Goal: Transaction & Acquisition: Purchase product/service

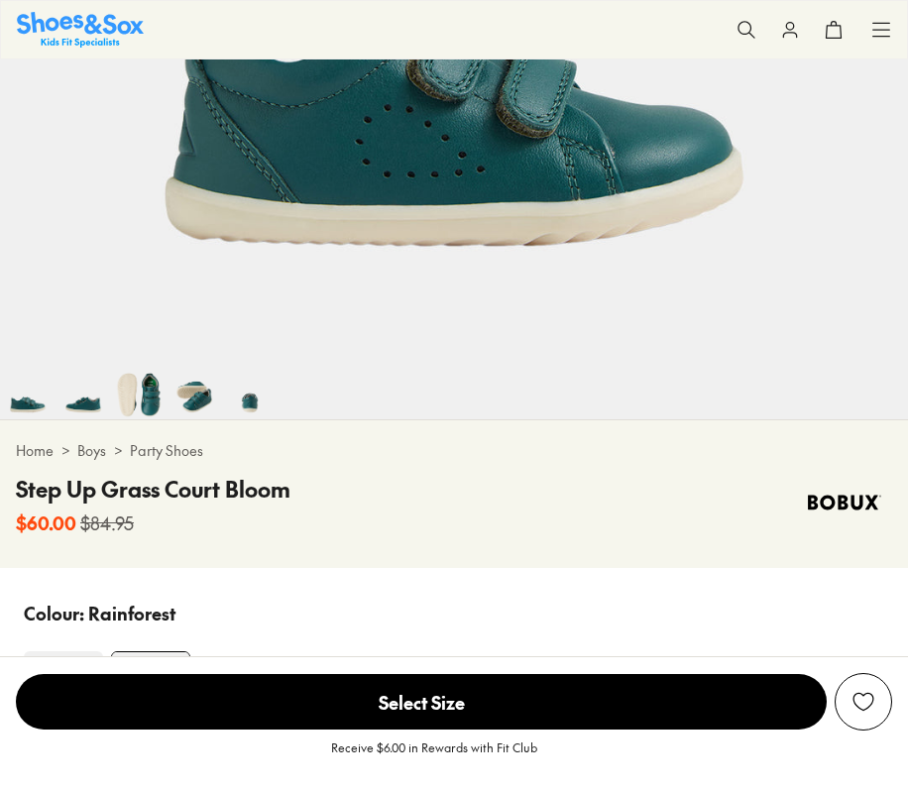
select select "*"
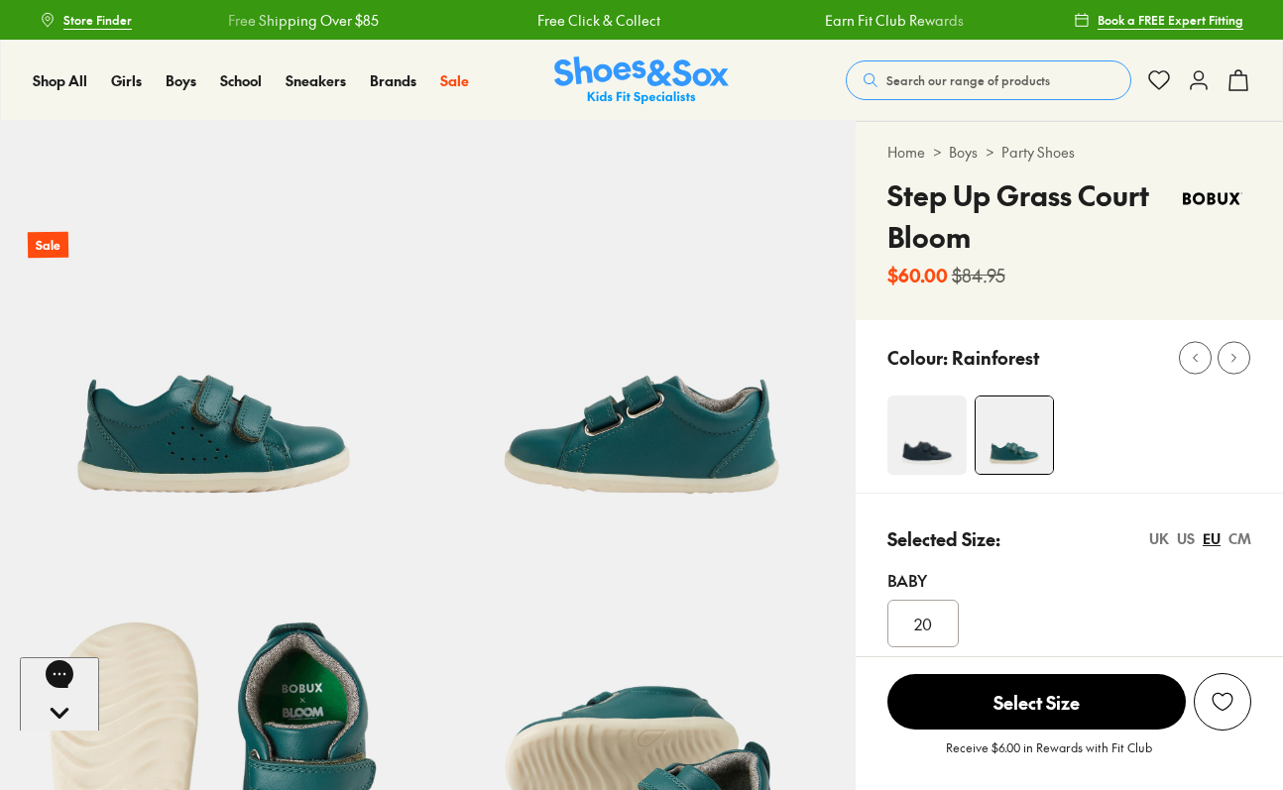
click at [907, 59] on div "Search our range of products Clear Close Popular Searches asics nike crocs bobu…" at bounding box center [1048, 81] width 405 height 44
click at [907, 73] on span "Search our range of products" at bounding box center [968, 80] width 164 height 18
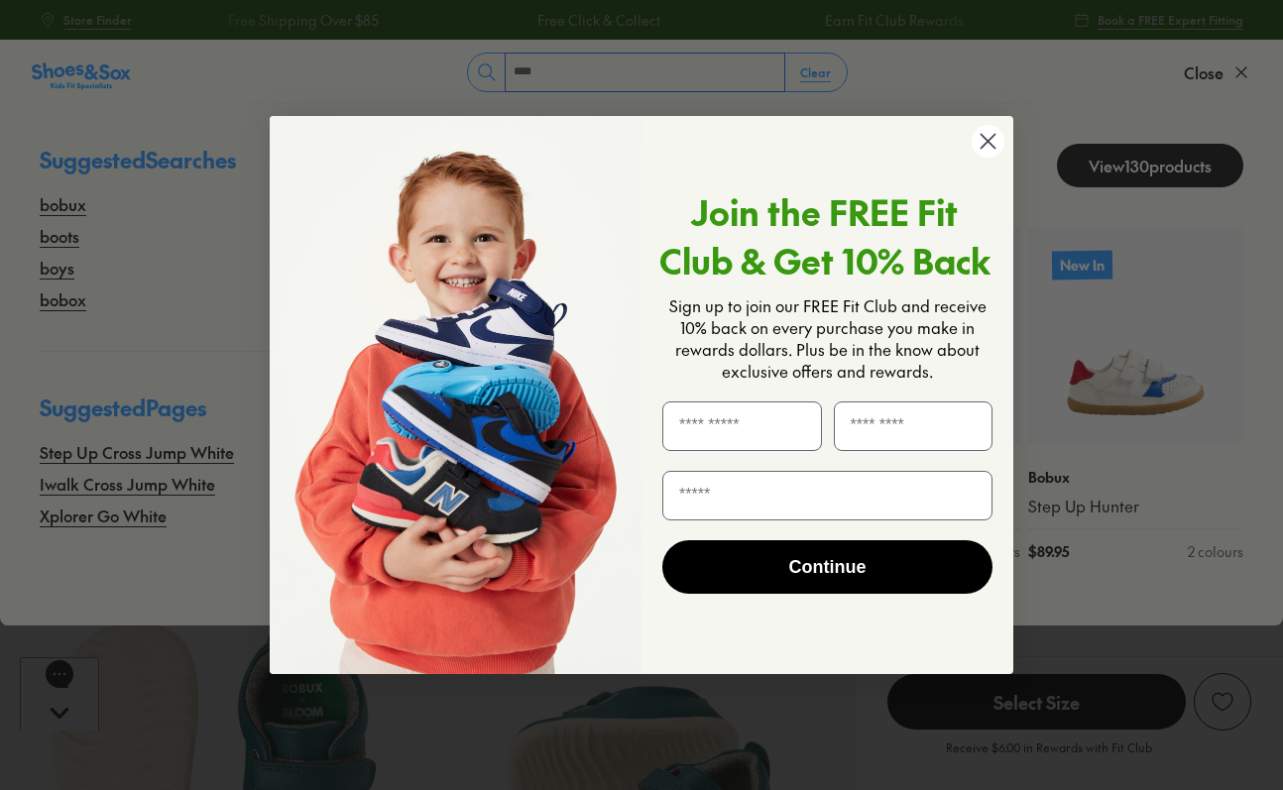
type input "****"
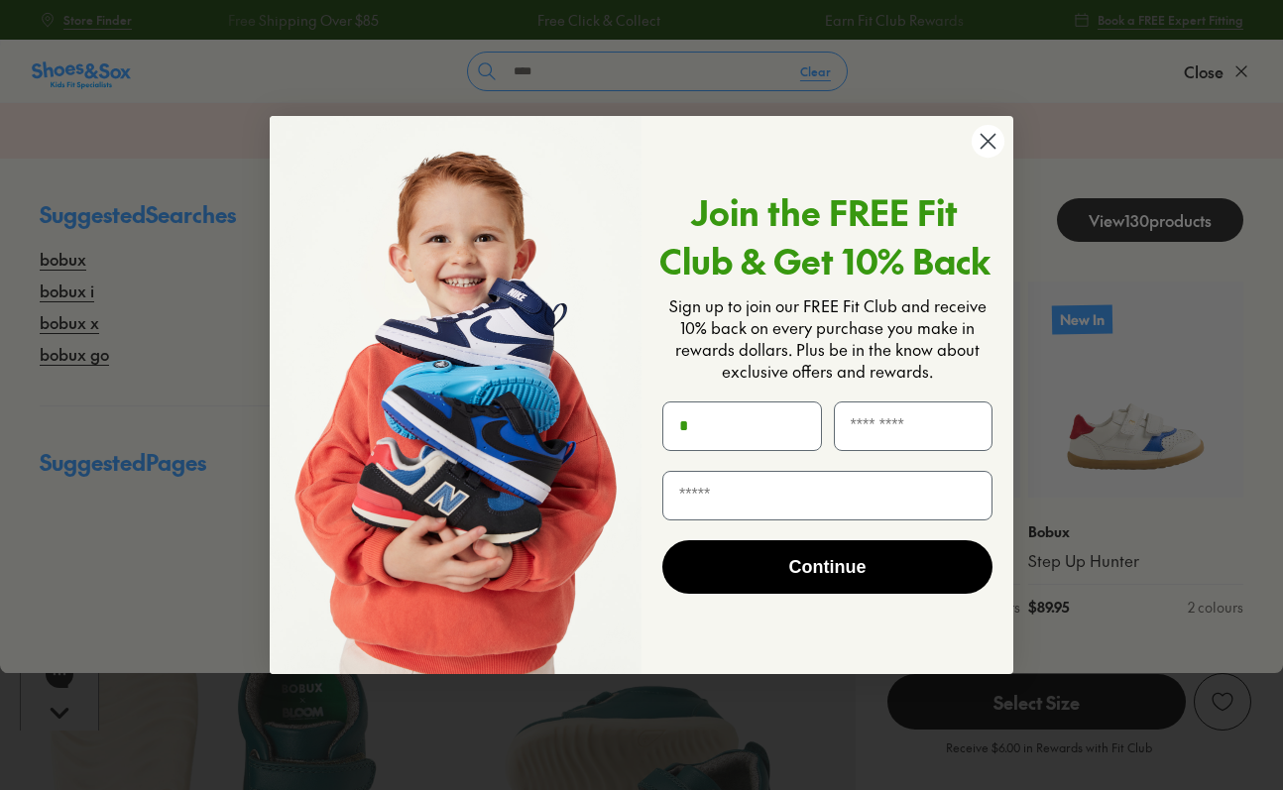
type input "*"
click at [907, 135] on circle "Close dialog" at bounding box center [988, 141] width 33 height 33
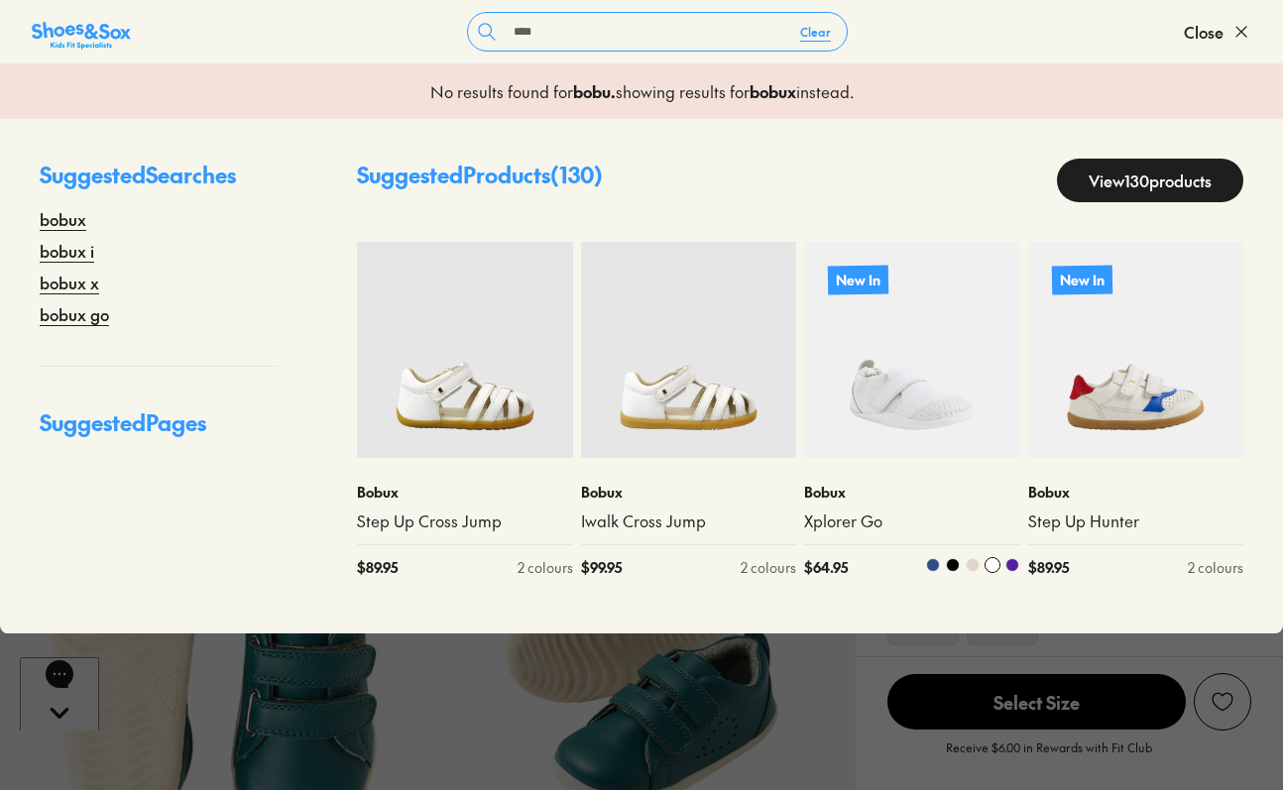
scroll to position [114, 0]
click at [907, 188] on link "View 130 products" at bounding box center [1150, 181] width 186 height 44
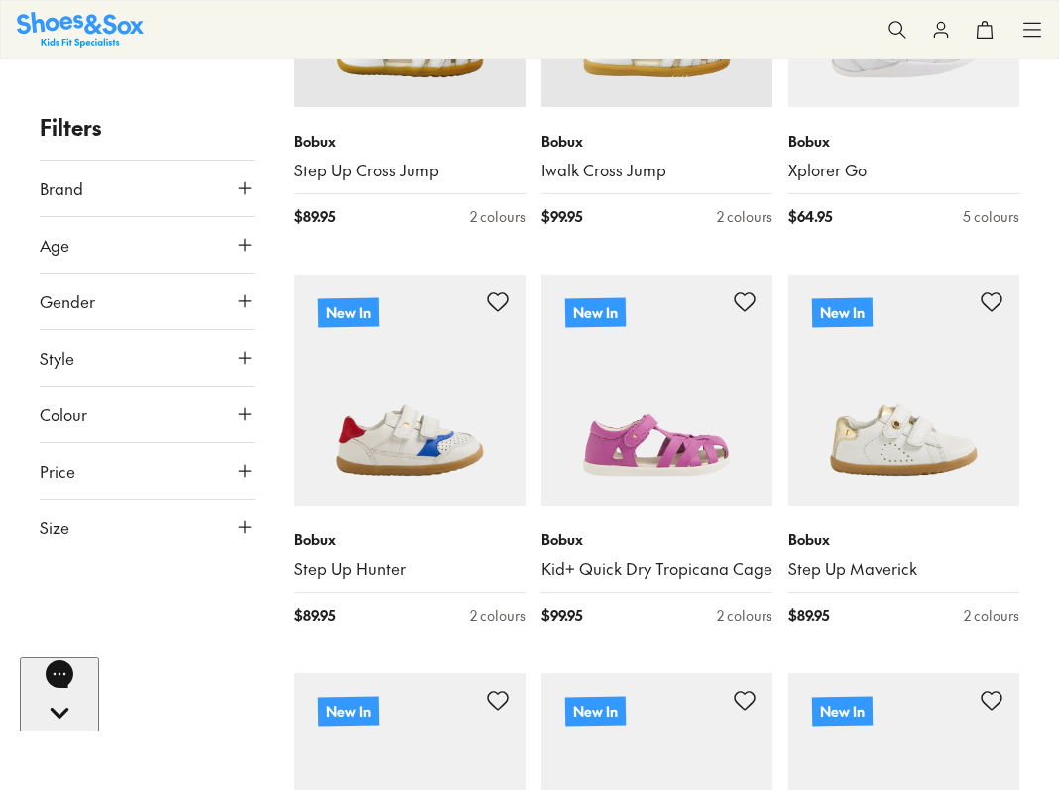
scroll to position [397, 0]
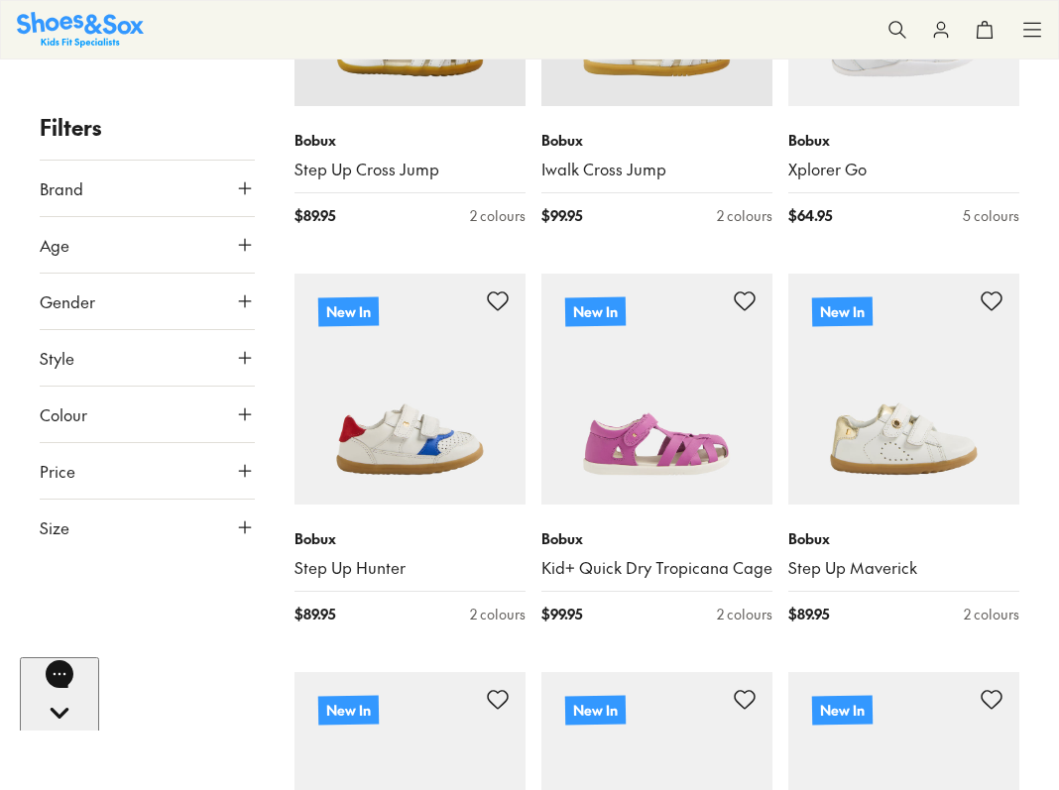
click at [231, 522] on button "Size" at bounding box center [147, 528] width 215 height 56
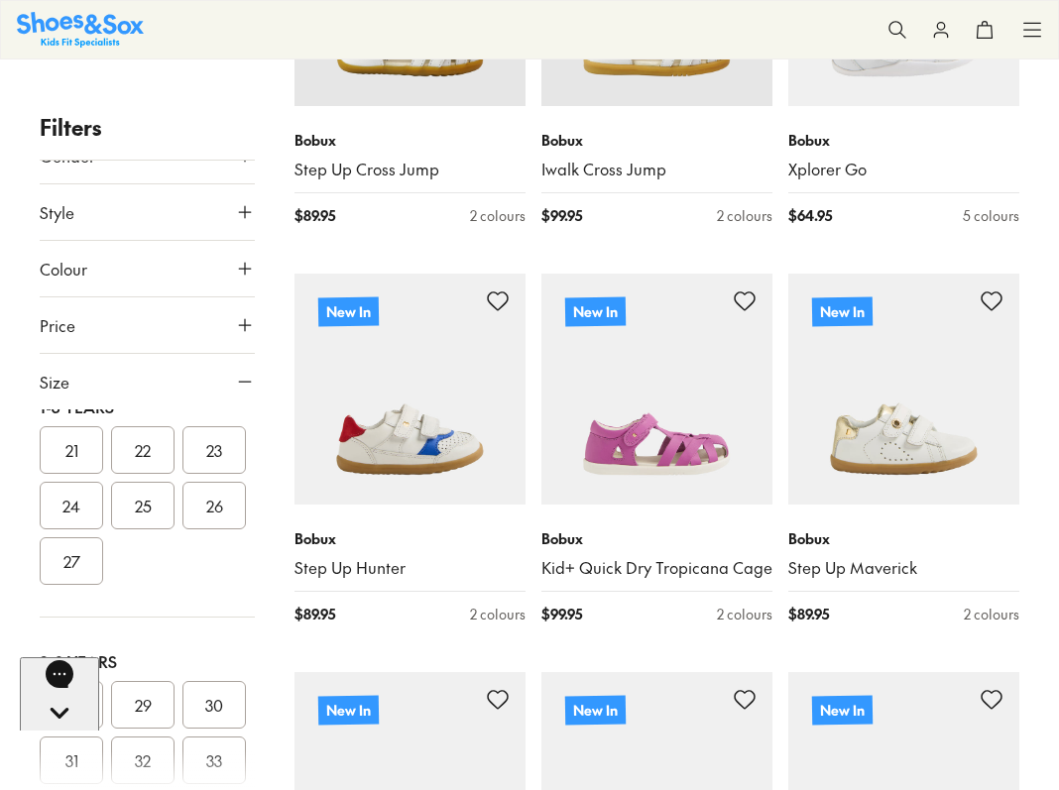
scroll to position [223, 0]
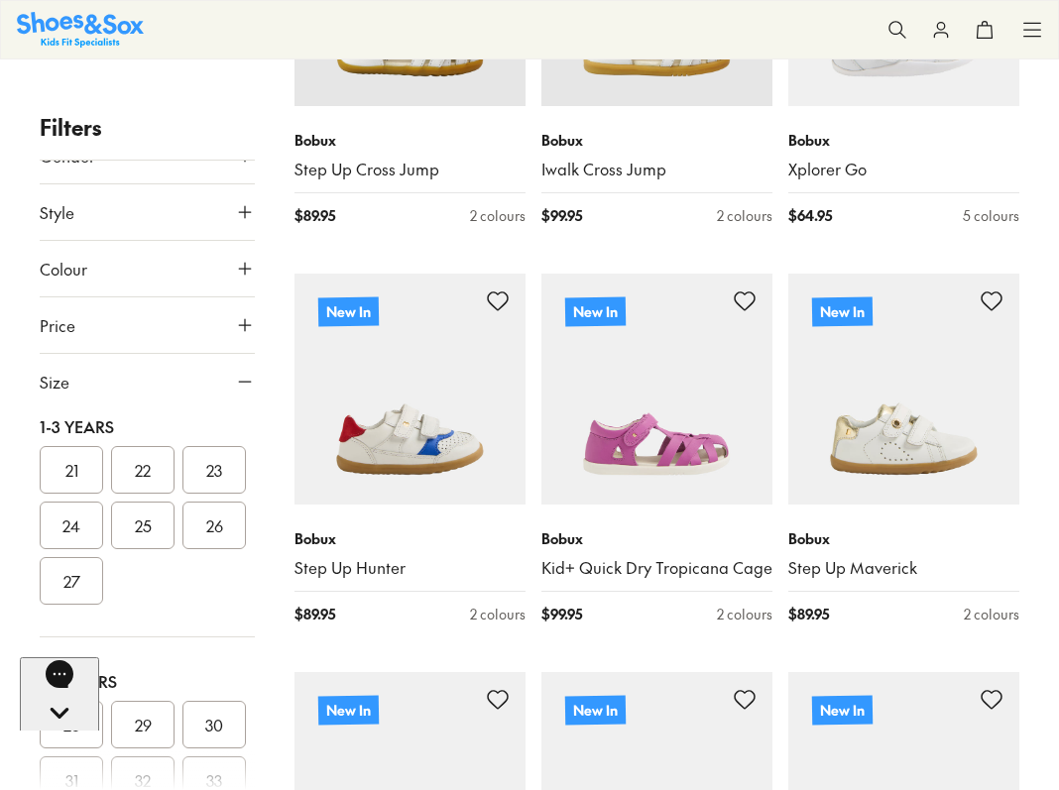
click at [111, 549] on button "25" at bounding box center [142, 526] width 63 height 48
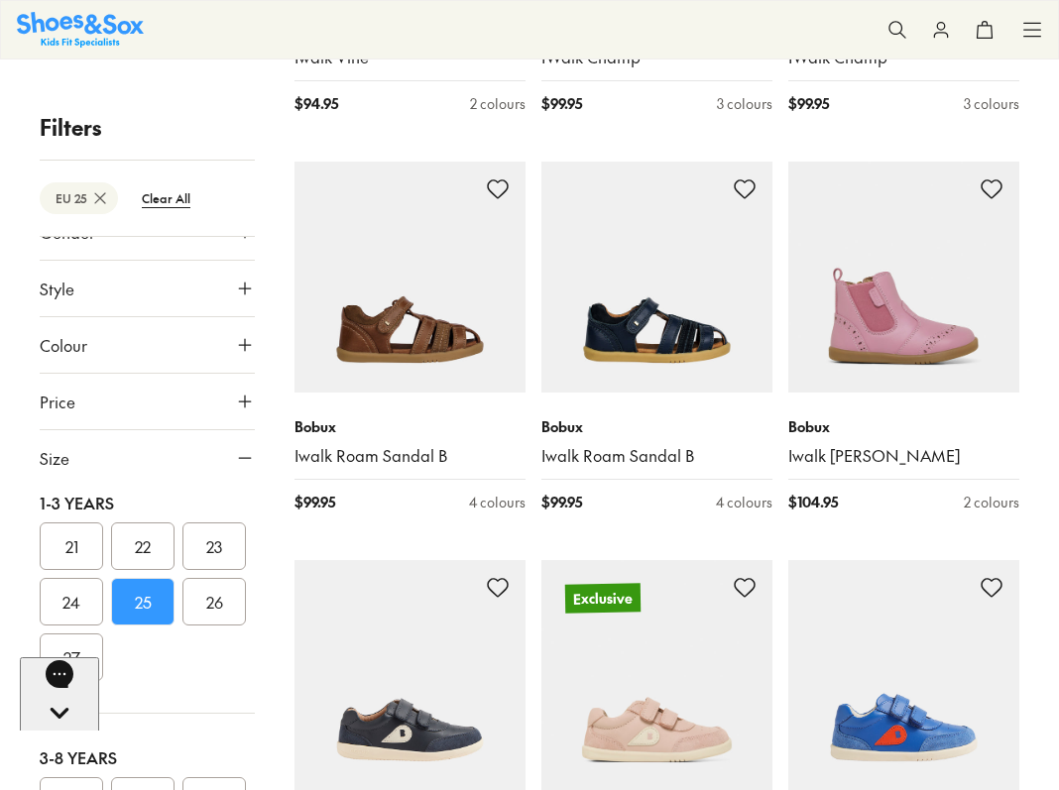
scroll to position [3318, 0]
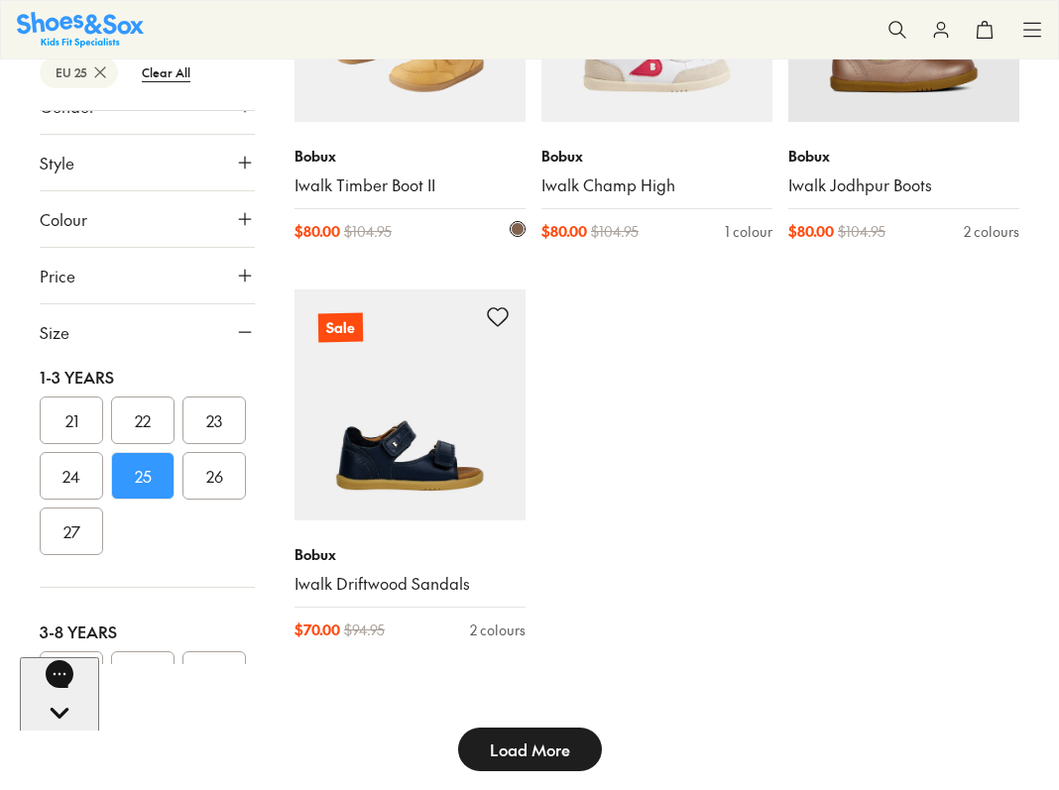
scroll to position [5423, 0]
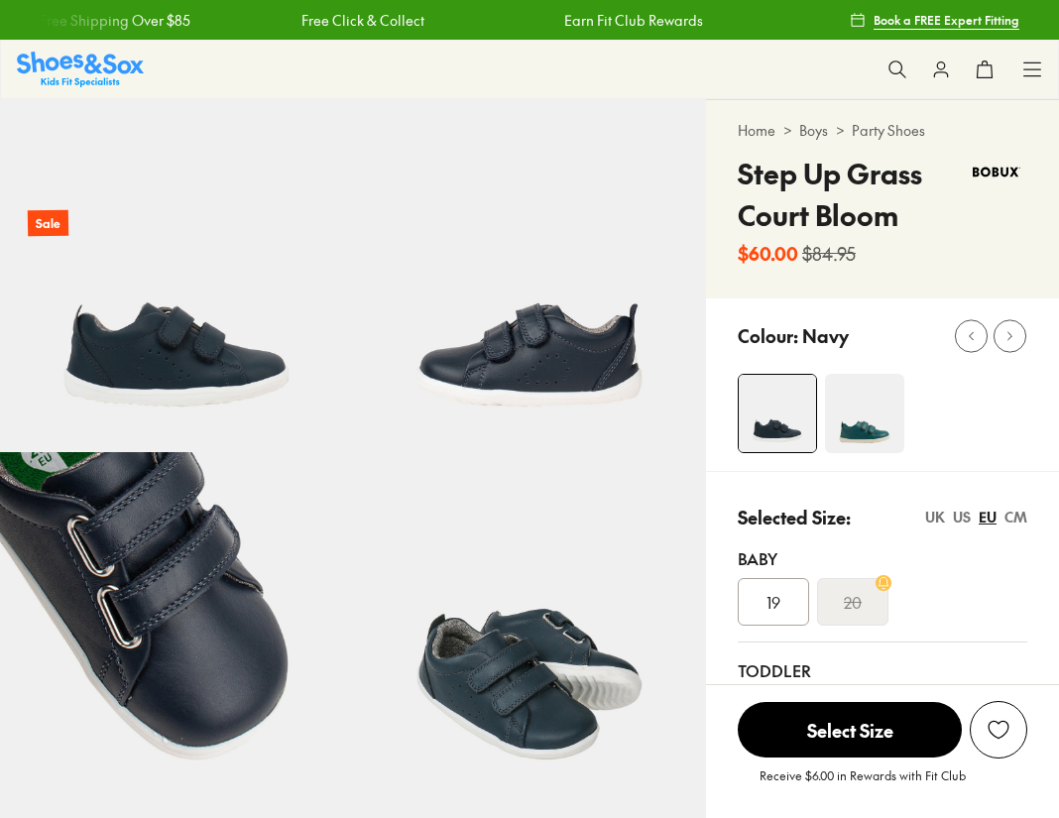
select select "*"
